Goal: Complete application form: Complete application form

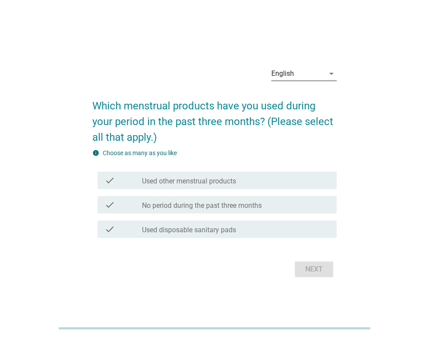
click at [332, 73] on icon "arrow_drop_down" at bounding box center [331, 73] width 10 height 10
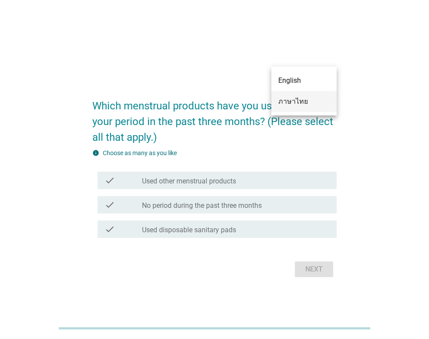
click at [291, 103] on div "ภาษาไทย" at bounding box center [303, 101] width 51 height 10
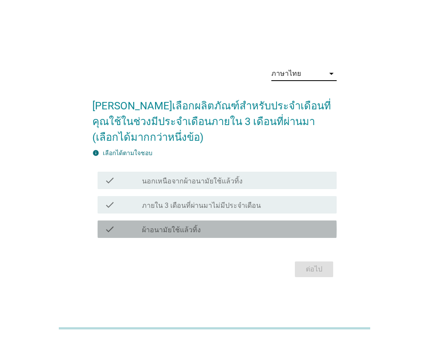
click at [120, 231] on div "check" at bounding box center [123, 229] width 37 height 10
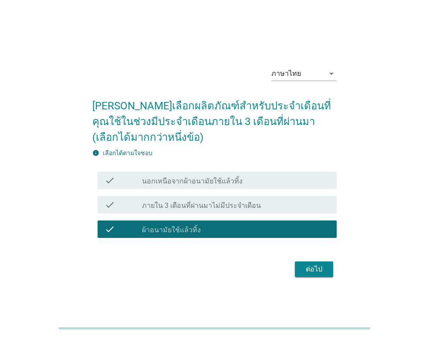
click at [315, 266] on div "ต่อไป" at bounding box center [314, 269] width 24 height 10
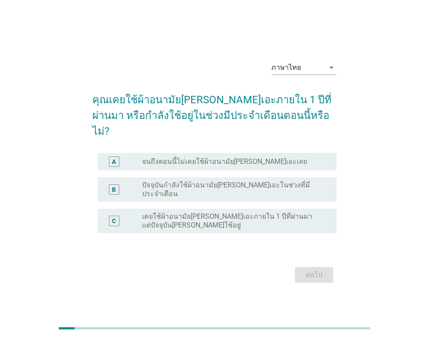
click at [112, 217] on div "C" at bounding box center [114, 221] width 4 height 9
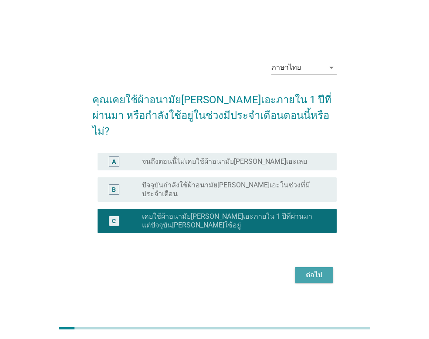
click at [308, 270] on div "ต่อไป" at bounding box center [314, 275] width 24 height 10
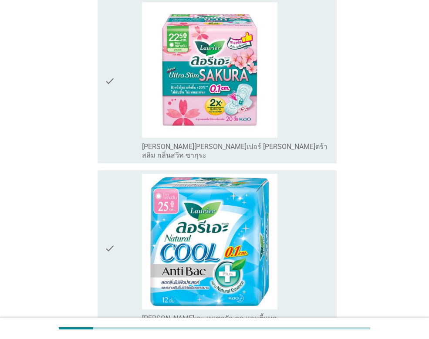
scroll to position [828, 0]
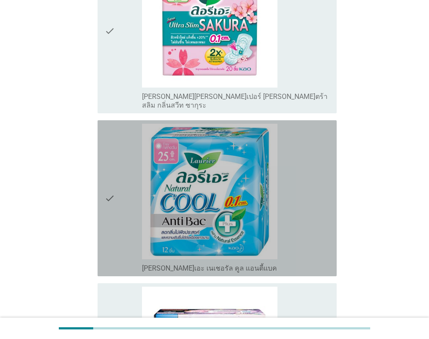
click at [112, 137] on icon "check" at bounding box center [110, 198] width 10 height 149
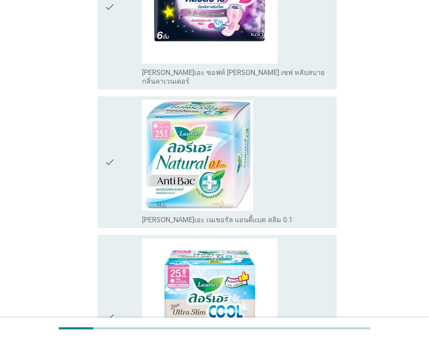
scroll to position [1283, 0]
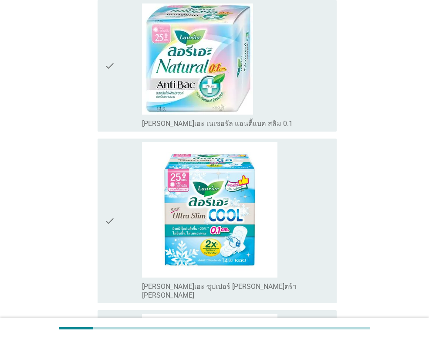
click at [106, 151] on icon "check" at bounding box center [110, 221] width 10 height 158
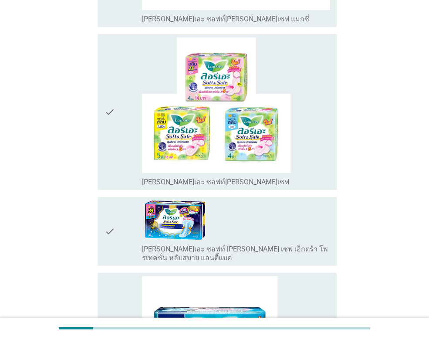
scroll to position [2155, 0]
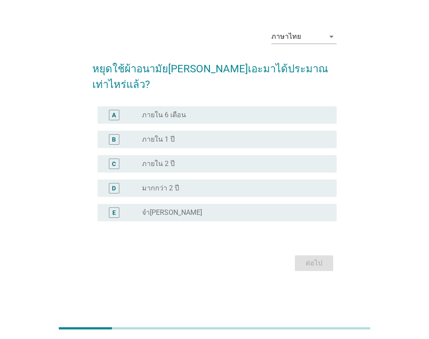
scroll to position [0, 0]
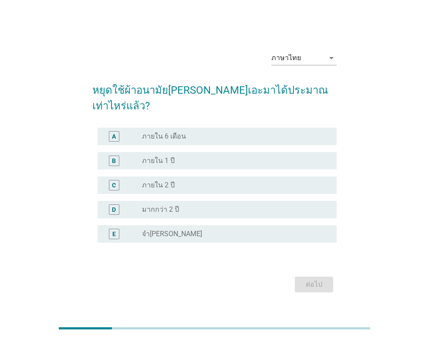
click at [142, 131] on div "A" at bounding box center [123, 136] width 37 height 10
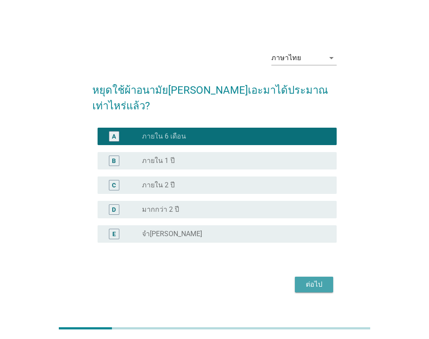
click at [312, 279] on div "ต่อไป" at bounding box center [314, 284] width 24 height 10
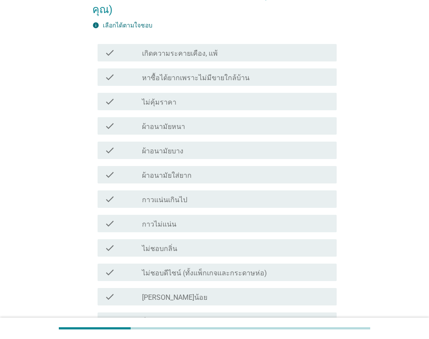
scroll to position [131, 0]
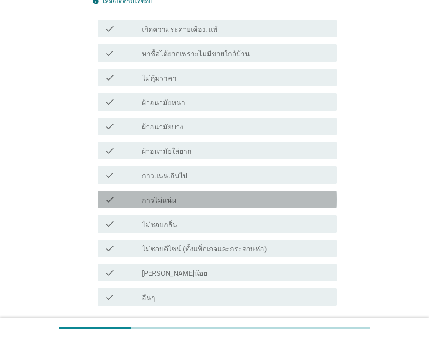
click at [111, 194] on icon "check" at bounding box center [110, 199] width 10 height 10
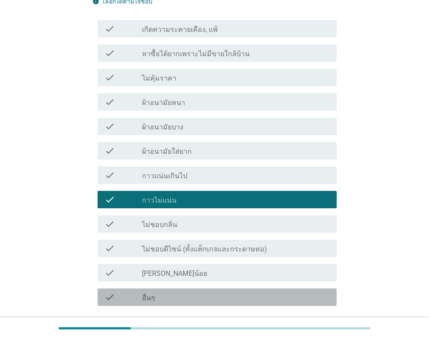
click at [111, 292] on icon "check" at bounding box center [110, 297] width 10 height 10
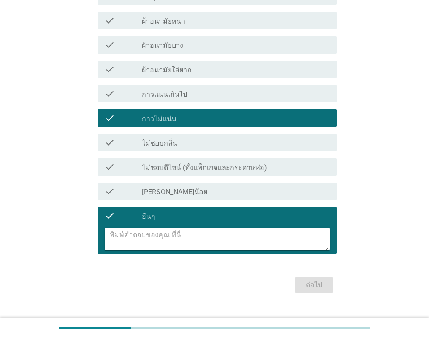
scroll to position [213, 0]
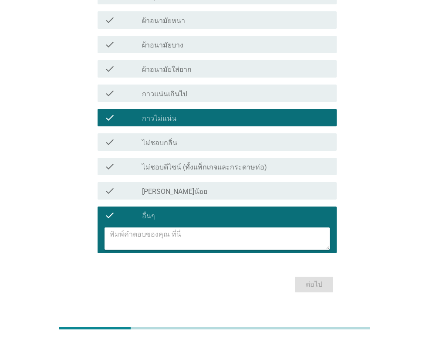
click at [150, 227] on textarea at bounding box center [220, 238] width 220 height 22
type textarea "ไม่มีโปรโมชั่นช่วงที่ต้องการซื้อ"
click at [328, 277] on button "ต่อไป" at bounding box center [314, 285] width 38 height 16
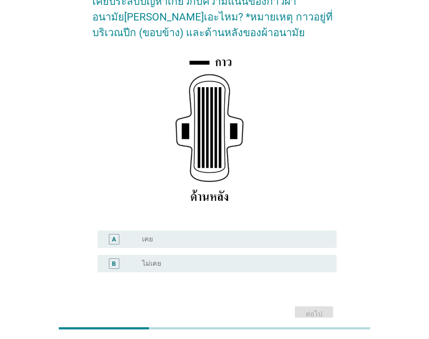
scroll to position [87, 0]
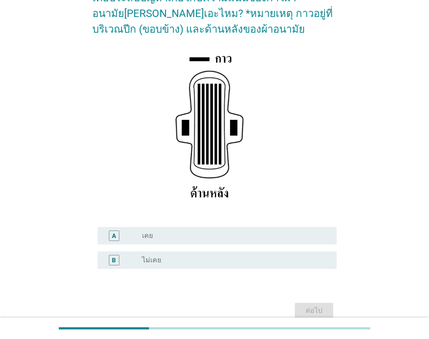
click at [169, 232] on div "radio_button_unchecked เคย" at bounding box center [232, 235] width 181 height 9
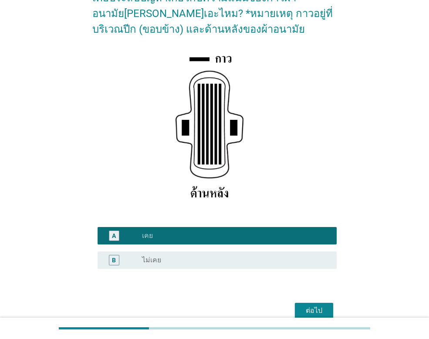
click at [328, 308] on button "ต่อไป" at bounding box center [314, 311] width 38 height 16
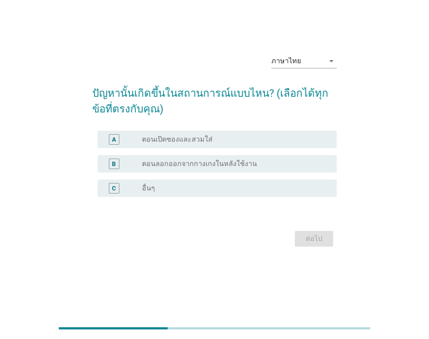
scroll to position [0, 0]
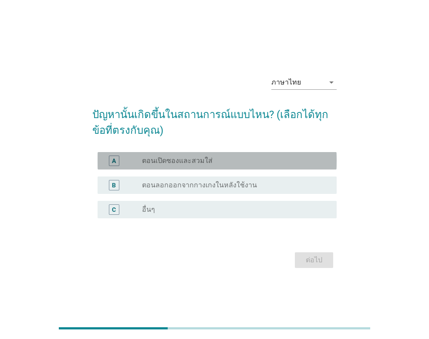
click at [172, 161] on label "ตอนเปิดซองและสวมใส่" at bounding box center [177, 160] width 71 height 9
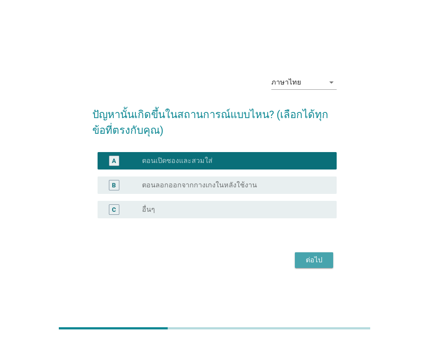
click at [313, 261] on div "ต่อไป" at bounding box center [314, 260] width 24 height 10
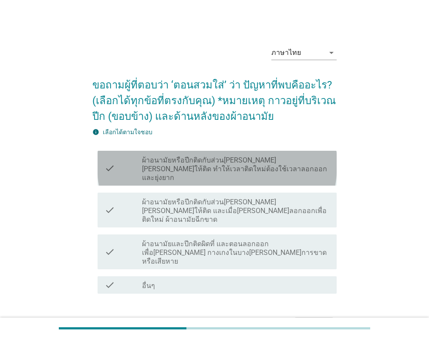
click at [156, 163] on label "ผ้าอนามัยหรือปีกติดกับส่วน[PERSON_NAME][PERSON_NAME]ให้ติด ทำให้เวลาติดใหม่ต้อง…" at bounding box center [236, 169] width 188 height 26
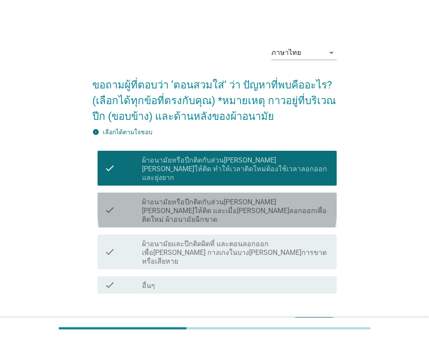
click at [156, 198] on label "ผ้าอนามัยหรือปีกติดกับส่วน[PERSON_NAME][PERSON_NAME]ให้ติด และเมื่อ[PERSON_NAME…" at bounding box center [236, 211] width 188 height 26
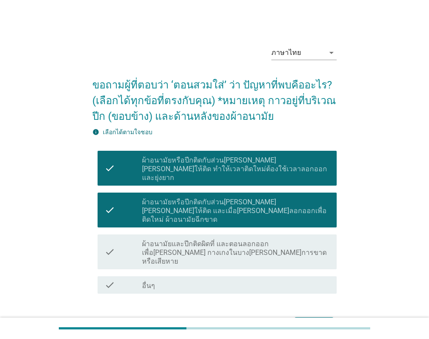
click at [316, 320] on div "ต่อไป" at bounding box center [314, 325] width 24 height 10
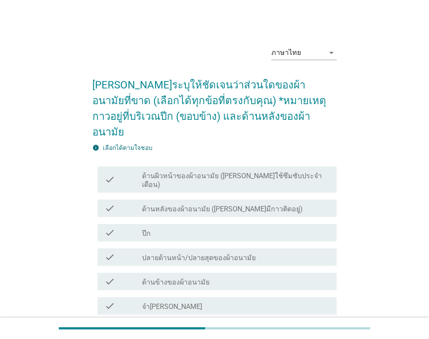
click at [151, 227] on div "check_box_outline_blank ปีก" at bounding box center [236, 232] width 188 height 10
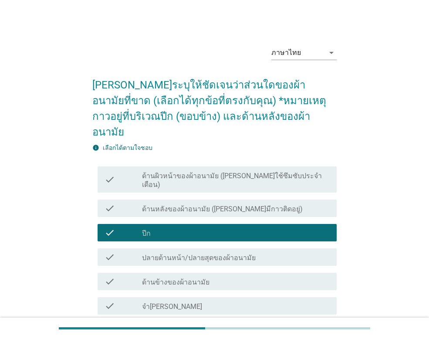
click at [104, 200] on div "check check_box_outline_blank ด้านหลังของผ้าอนามัย ([PERSON_NAME]มีกาวติดอยู่)" at bounding box center [217, 208] width 239 height 17
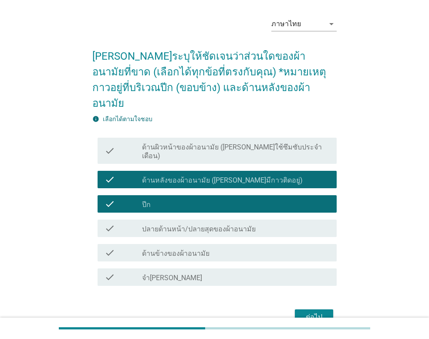
scroll to position [44, 0]
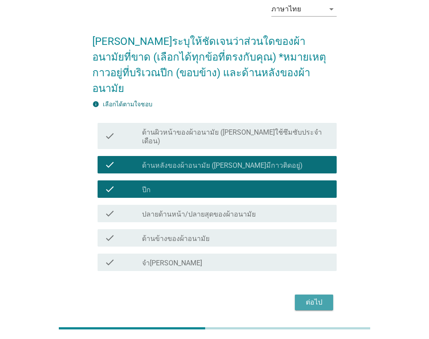
click at [318, 297] on div "ต่อไป" at bounding box center [314, 302] width 24 height 10
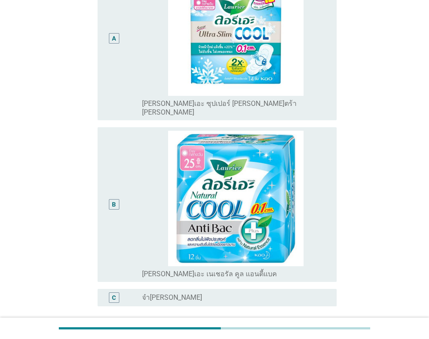
scroll to position [174, 0]
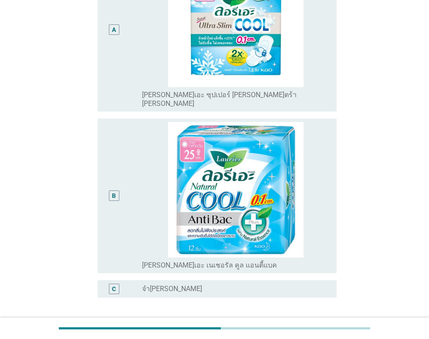
click at [117, 190] on div "B" at bounding box center [114, 195] width 10 height 10
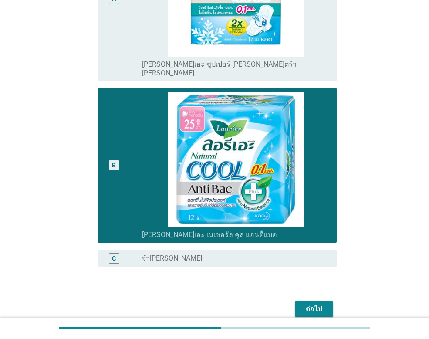
scroll to position [236, 0]
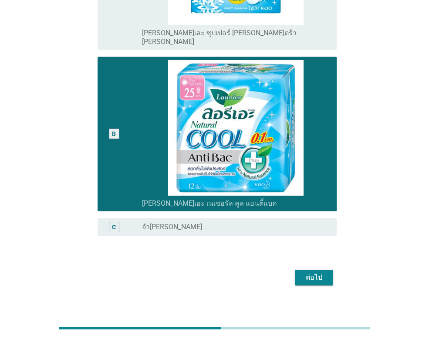
click at [310, 272] on div "ต่อไป" at bounding box center [314, 277] width 24 height 10
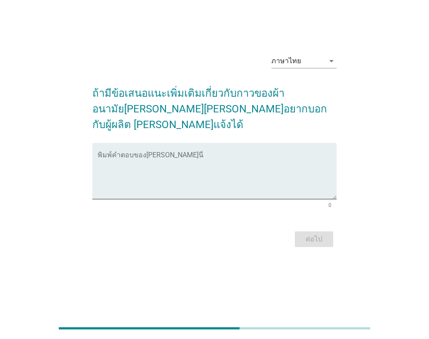
scroll to position [0, 0]
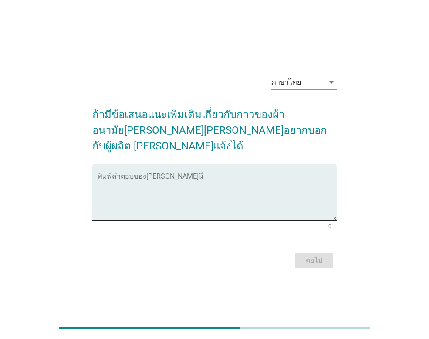
click at [102, 175] on textarea "พิมพ์คำตอบของคุณ ที่นี่" at bounding box center [217, 198] width 239 height 46
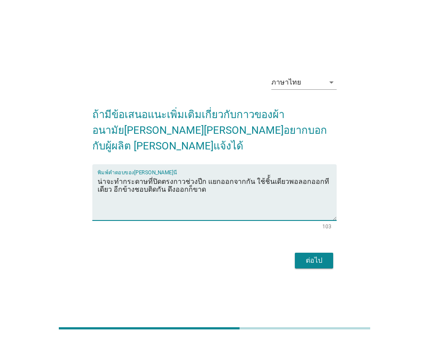
type textarea "น่าจะทำกระดาษที่ปิดตรงกาวช่วงปีก แยกออกจากกัน ใช้ชิ้้นเดียวพอลอกออกทีเดียว อีกข…"
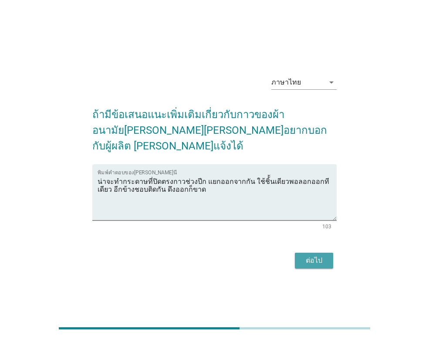
click at [308, 255] on div "ต่อไป" at bounding box center [314, 260] width 24 height 10
